Goal: Transaction & Acquisition: Purchase product/service

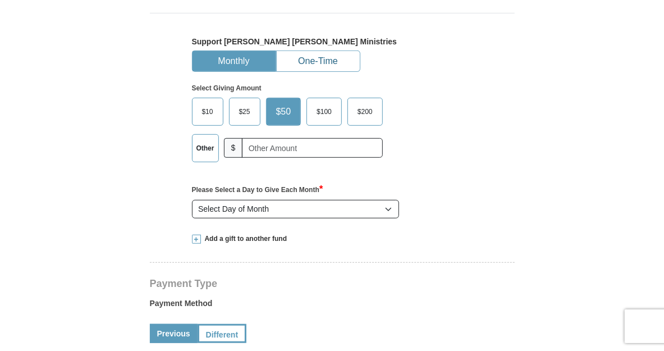
select select "[GEOGRAPHIC_DATA]"
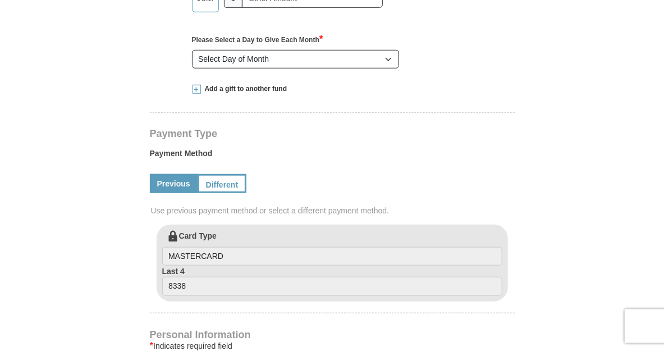
scroll to position [471, 0]
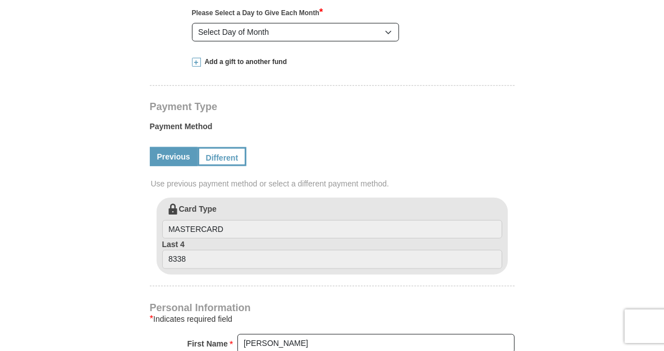
click at [196, 67] on span at bounding box center [196, 62] width 9 height 9
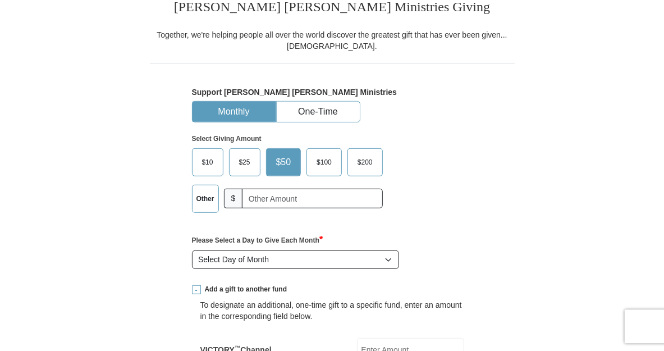
scroll to position [118, 0]
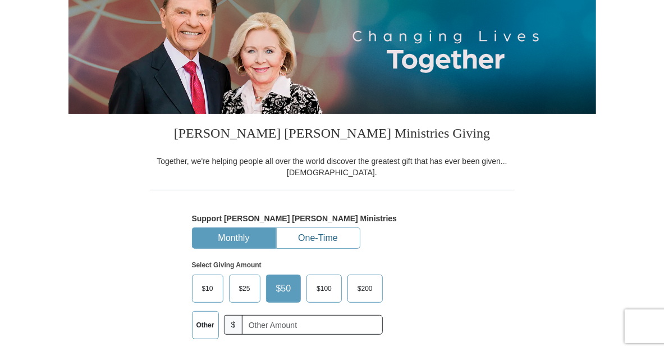
click at [320, 249] on button "One-Time" at bounding box center [318, 238] width 83 height 21
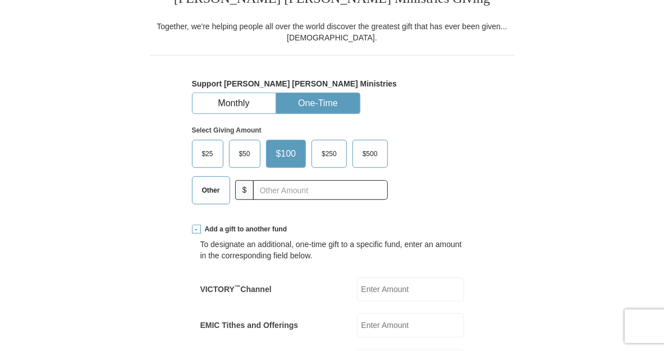
scroll to position [236, 0]
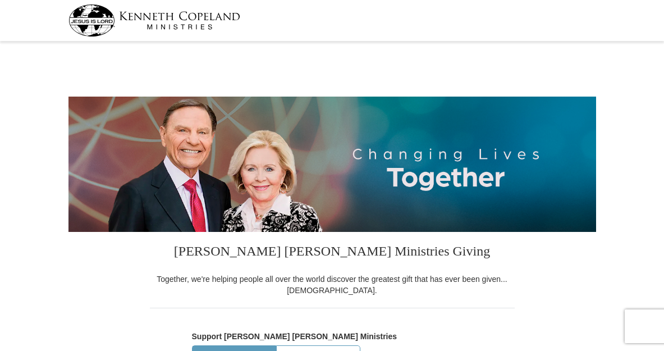
select select "[GEOGRAPHIC_DATA]"
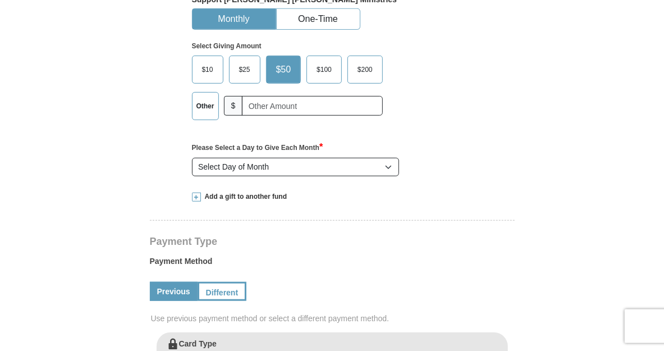
scroll to position [354, 0]
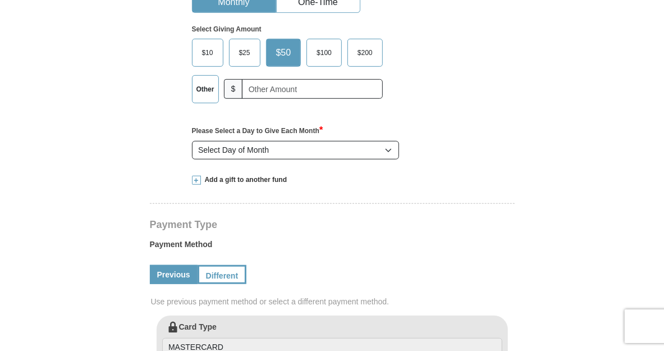
click at [196, 185] on span at bounding box center [196, 180] width 9 height 9
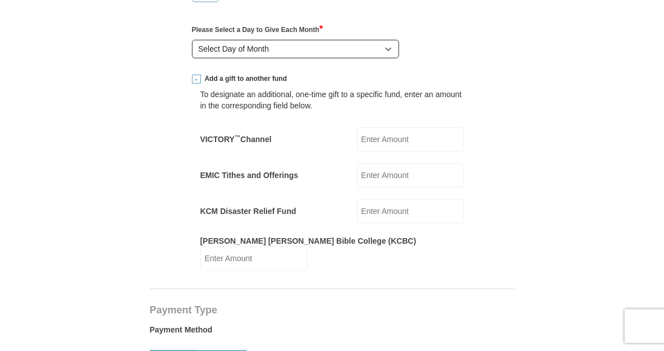
scroll to position [471, 0]
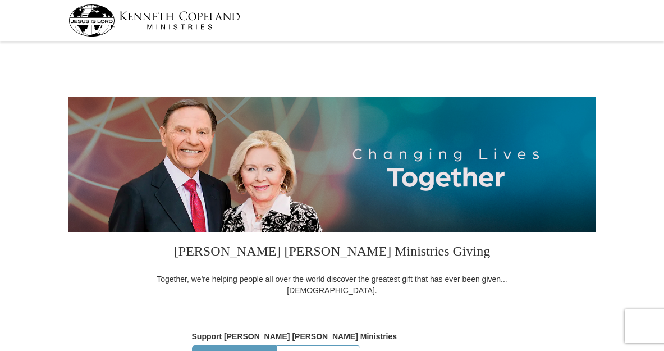
scroll to position [236, 0]
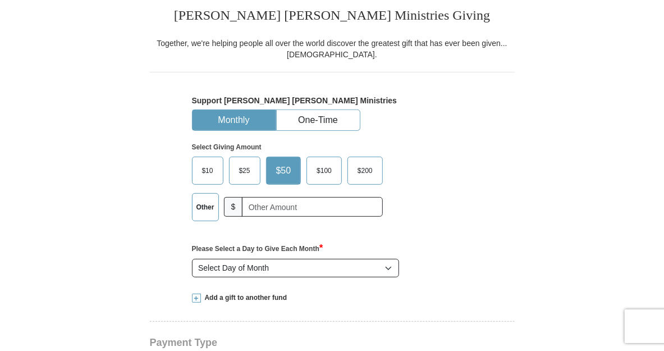
select select "[GEOGRAPHIC_DATA]"
click at [308, 131] on button "One-Time" at bounding box center [318, 120] width 83 height 21
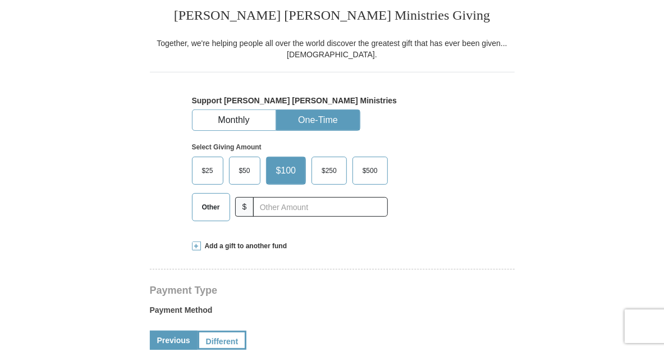
click at [203, 216] on span "Other" at bounding box center [210, 207] width 29 height 17
click at [0, 0] on input "Other" at bounding box center [0, 0] width 0 height 0
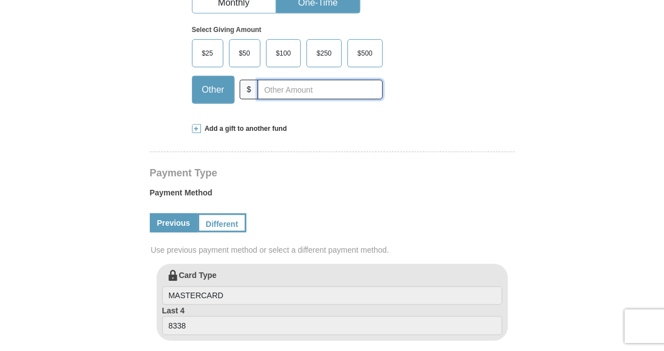
scroll to position [413, 0]
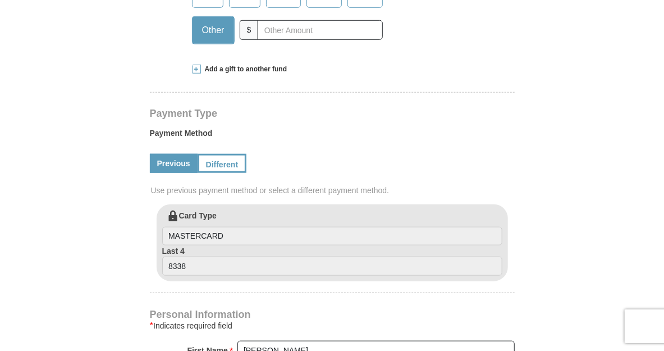
click at [195, 74] on span at bounding box center [196, 69] width 9 height 9
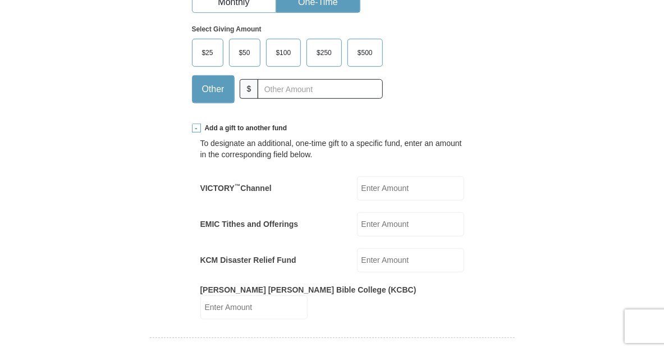
scroll to position [0, 0]
